Goal: Contribute content

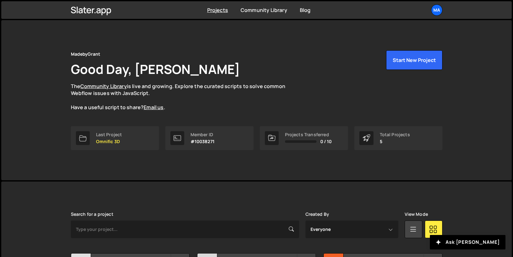
scroll to position [114, 0]
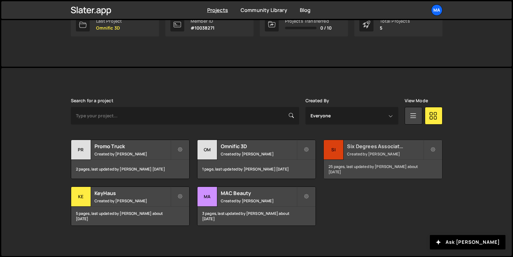
click at [354, 147] on h2 "Six Degrees Associates" at bounding box center [385, 146] width 76 height 7
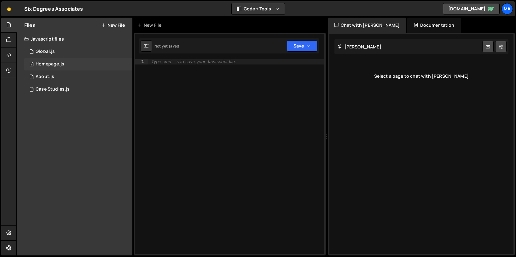
click at [59, 66] on div "Homepage.js" at bounding box center [50, 64] width 29 height 6
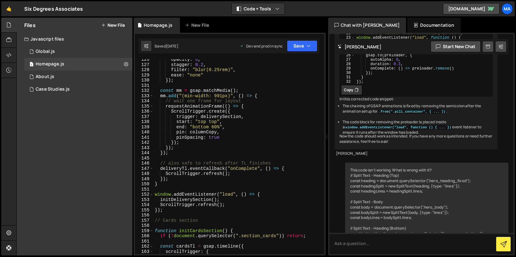
scroll to position [699, 0]
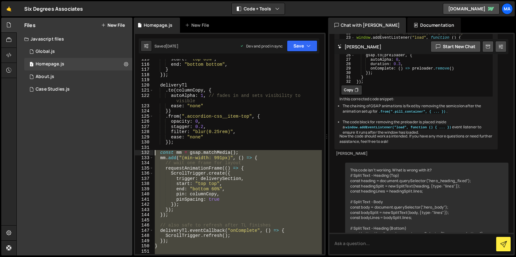
drag, startPoint x: 177, startPoint y: 206, endPoint x: 145, endPoint y: 154, distance: 60.7
click at [146, 154] on div "ScrollTrigger.refresh(); 115 116 117 118 119 120 121 122 123 124 125 126 127 12…" at bounding box center [229, 156] width 189 height 195
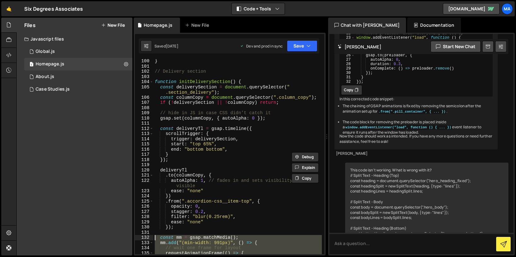
scroll to position [552, 0]
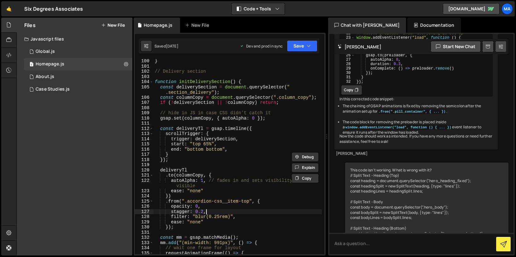
click at [206, 210] on div "} // Delivery section function initDeliverySection ( ) { const deliverySection …" at bounding box center [237, 162] width 168 height 206
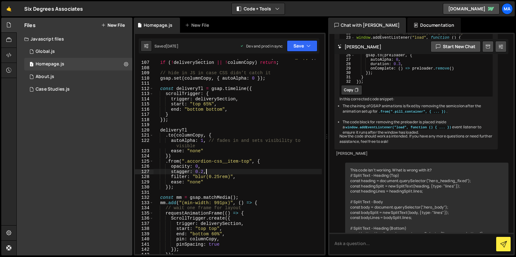
scroll to position [592, 0]
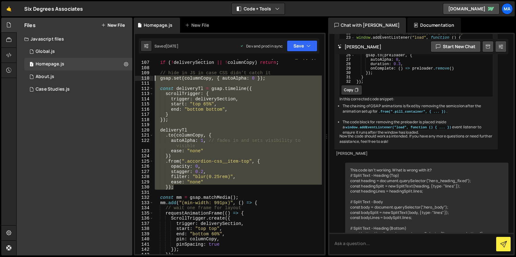
drag, startPoint x: 191, startPoint y: 186, endPoint x: 153, endPoint y: 77, distance: 115.3
click at [153, 77] on div "stagger: 0.2, 106 107 108 109 110 111 112 113 114 115 116 117 118 119 120 121 1…" at bounding box center [229, 156] width 189 height 195
click at [183, 187] on div "const columnCopy = document . querySelector ( ".column_copy" ) ; if ( ! deliver…" at bounding box center [237, 156] width 168 height 195
drag, startPoint x: 184, startPoint y: 186, endPoint x: 157, endPoint y: 77, distance: 112.2
click at [156, 74] on div "const columnCopy = document . querySelector ( ".column_copy" ) ; if ( ! deliver…" at bounding box center [237, 158] width 168 height 206
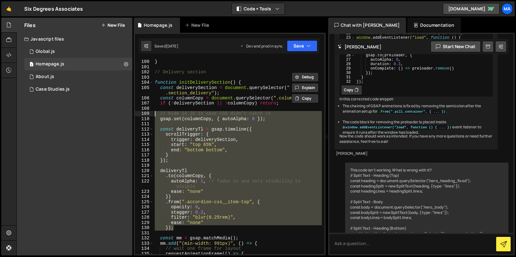
scroll to position [549, 0]
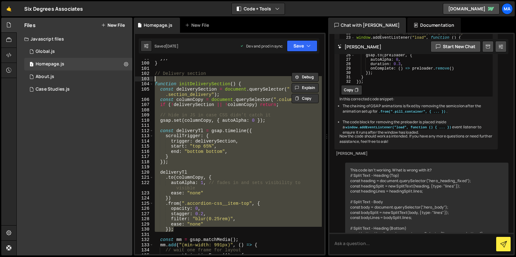
click at [155, 80] on div "}) ; } // Delivery section function initDeliverySection ( ) { const deliverySec…" at bounding box center [237, 158] width 168 height 206
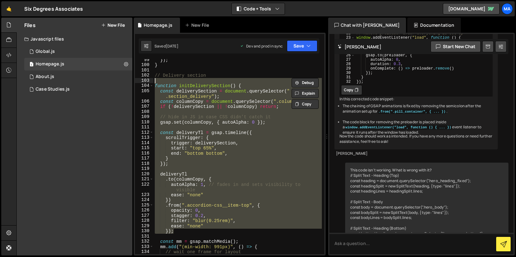
scroll to position [547, 0]
click at [155, 76] on div "}) ; } // Delivery section function initDeliverySection ( ) { const deliverySec…" at bounding box center [237, 161] width 168 height 206
type textarea "// Delivery section"
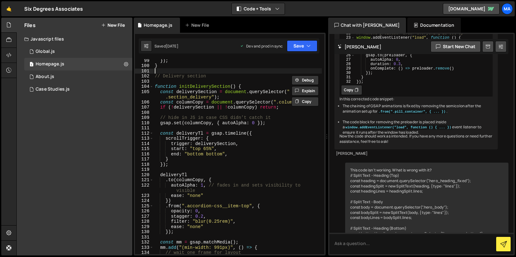
click at [154, 72] on div "}) ; } // Delivery section function initDeliverySection ( ) { const deliverySec…" at bounding box center [237, 161] width 168 height 206
click at [154, 76] on div "}) ; } // Delivery section function initDeliverySection ( ) { const deliverySec…" at bounding box center [237, 161] width 168 height 206
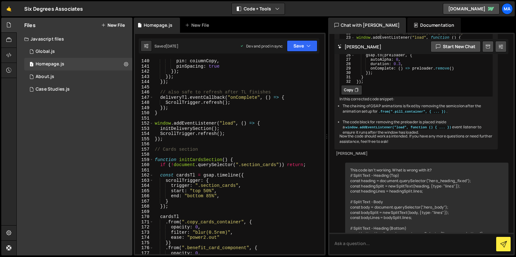
scroll to position [770, 0]
click at [181, 140] on div "pin : columnCopy , pinSpacing : true }) ; }) ; }) ; // also safe to refresh aft…" at bounding box center [237, 162] width 168 height 206
type textarea "ScrollTrigger.refresh(); });"
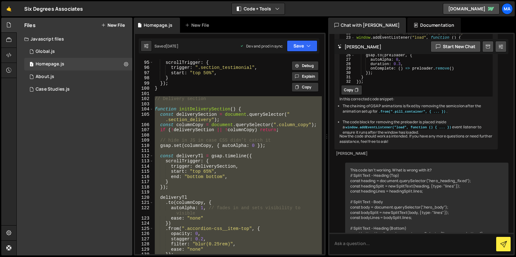
paste textarea
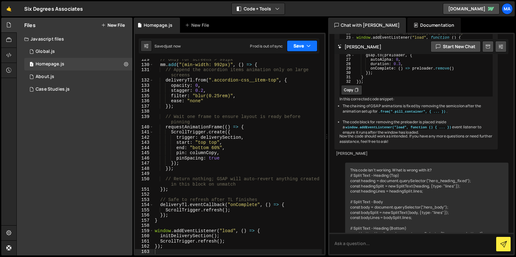
click at [302, 44] on button "Save" at bounding box center [302, 45] width 31 height 11
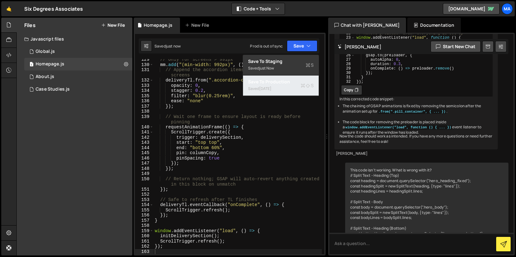
click at [288, 82] on div "Save to Production S" at bounding box center [281, 82] width 66 height 6
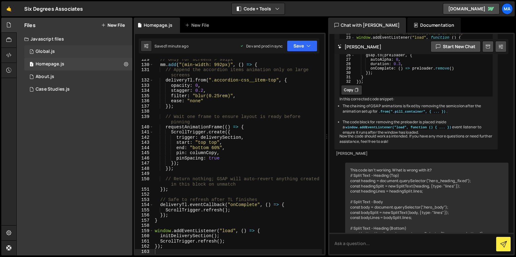
click at [58, 54] on div "1 Global.js 0" at bounding box center [78, 51] width 108 height 13
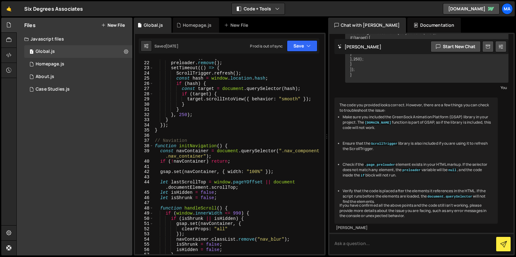
scroll to position [118, 0]
